Goal: Find specific page/section: Find specific page/section

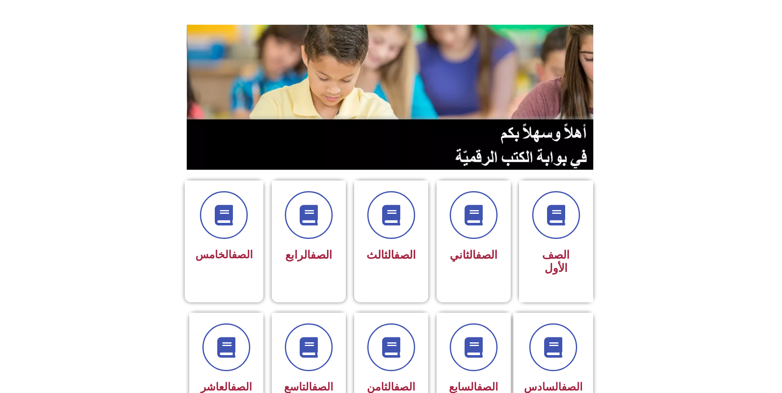
scroll to position [82, 0]
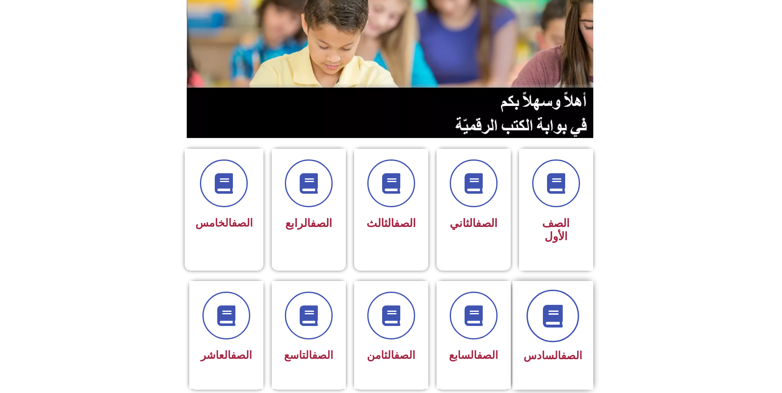
click at [568, 290] on span at bounding box center [552, 316] width 53 height 53
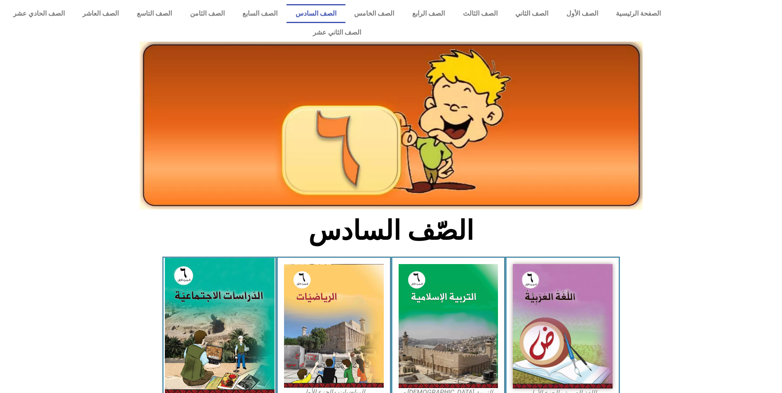
click at [253, 296] on img at bounding box center [219, 326] width 110 height 137
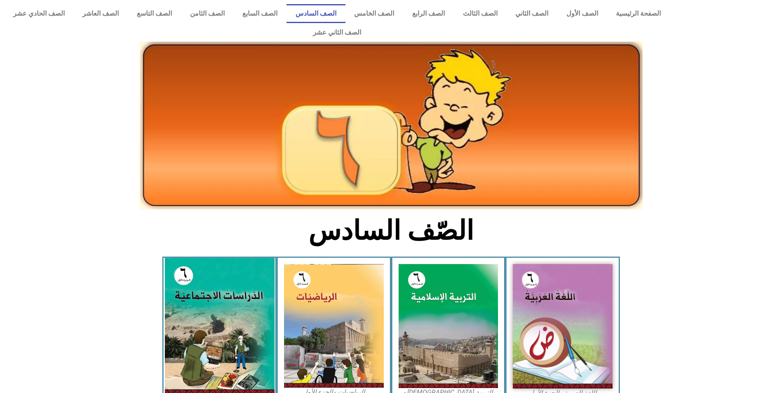
click at [258, 321] on img at bounding box center [219, 326] width 110 height 137
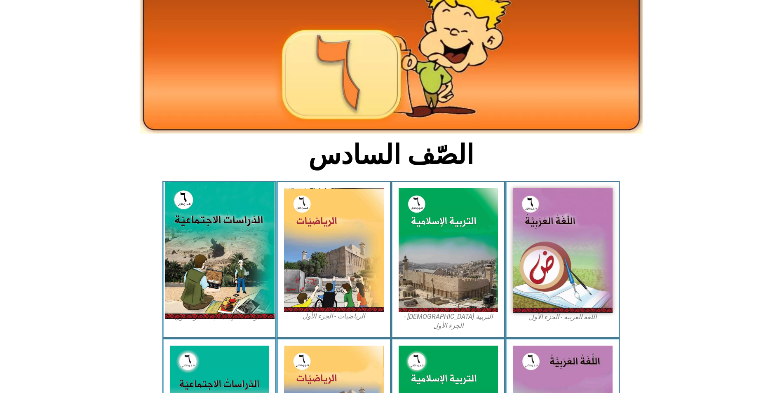
scroll to position [82, 0]
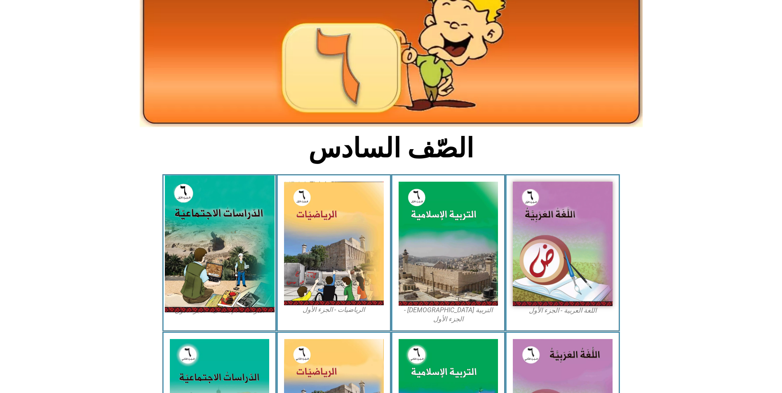
click at [223, 267] on img at bounding box center [219, 244] width 110 height 137
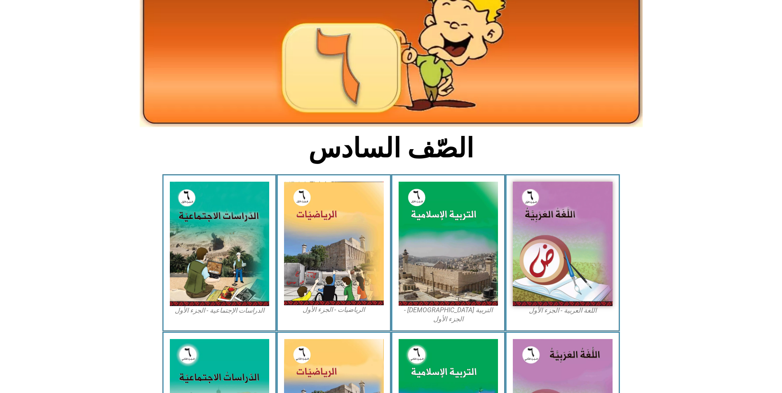
click at [234, 331] on icon at bounding box center [391, 370] width 782 height 78
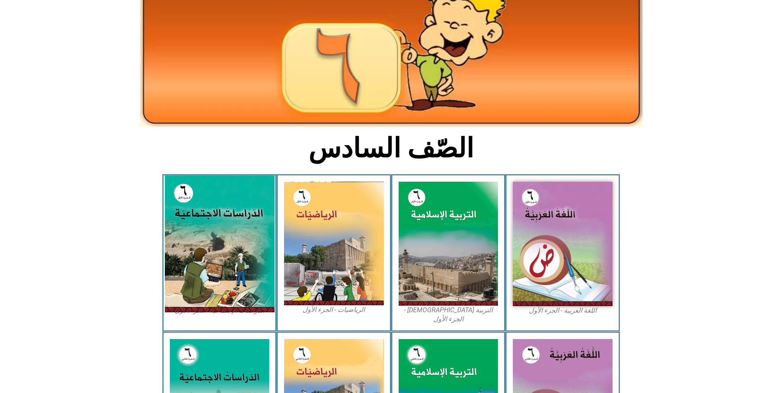
click at [235, 265] on img at bounding box center [219, 244] width 110 height 137
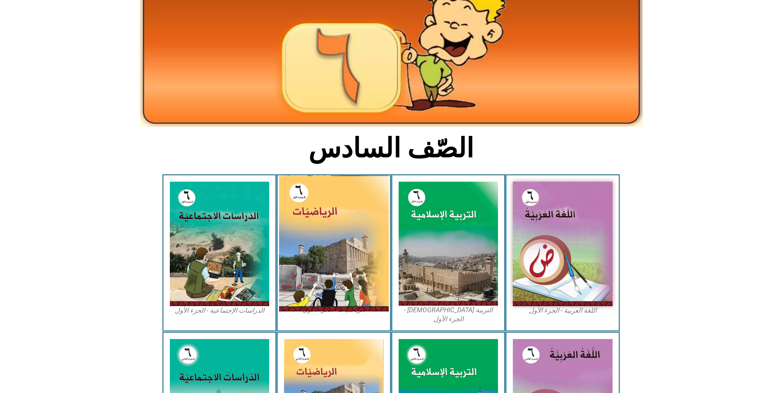
click at [320, 224] on img at bounding box center [334, 244] width 110 height 136
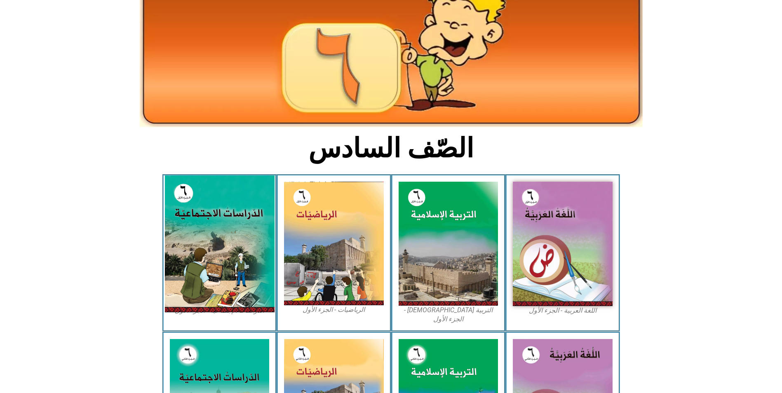
click at [228, 227] on img at bounding box center [219, 244] width 110 height 137
